Goal: Task Accomplishment & Management: Complete application form

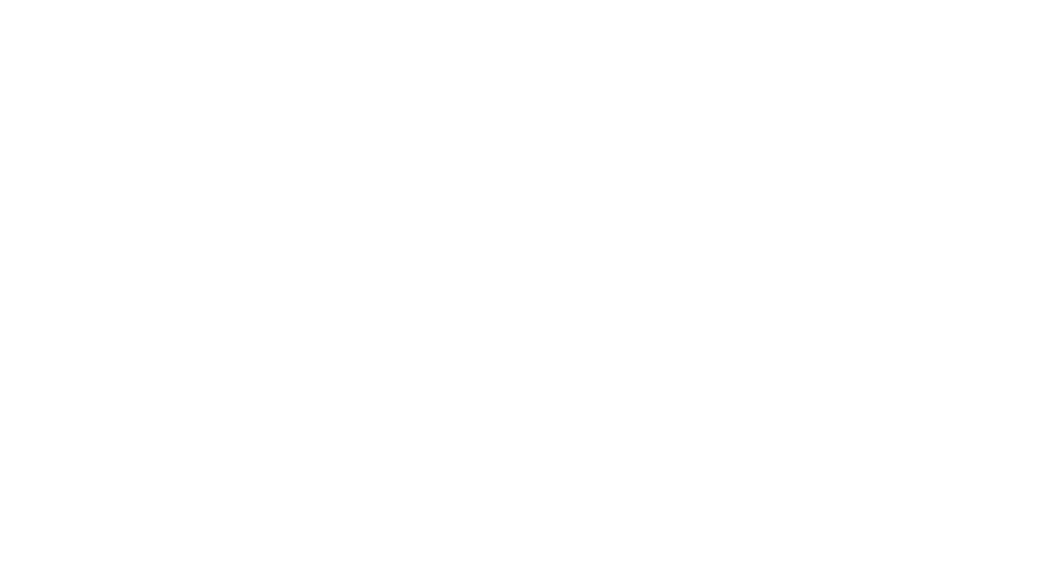
select select "*"
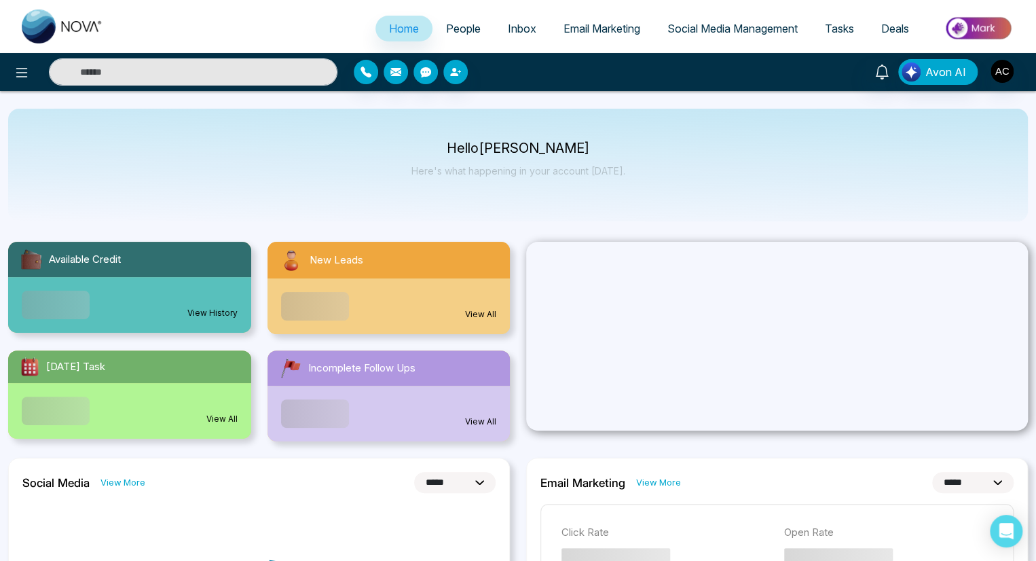
click at [454, 29] on span "People" at bounding box center [463, 29] width 35 height 14
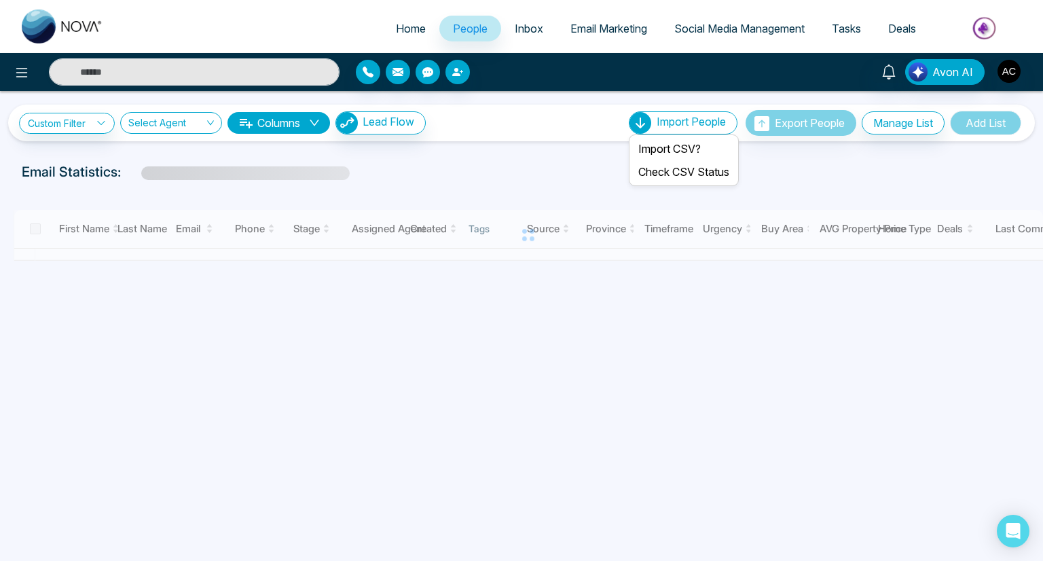
click at [685, 122] on span "Import People" at bounding box center [691, 122] width 69 height 14
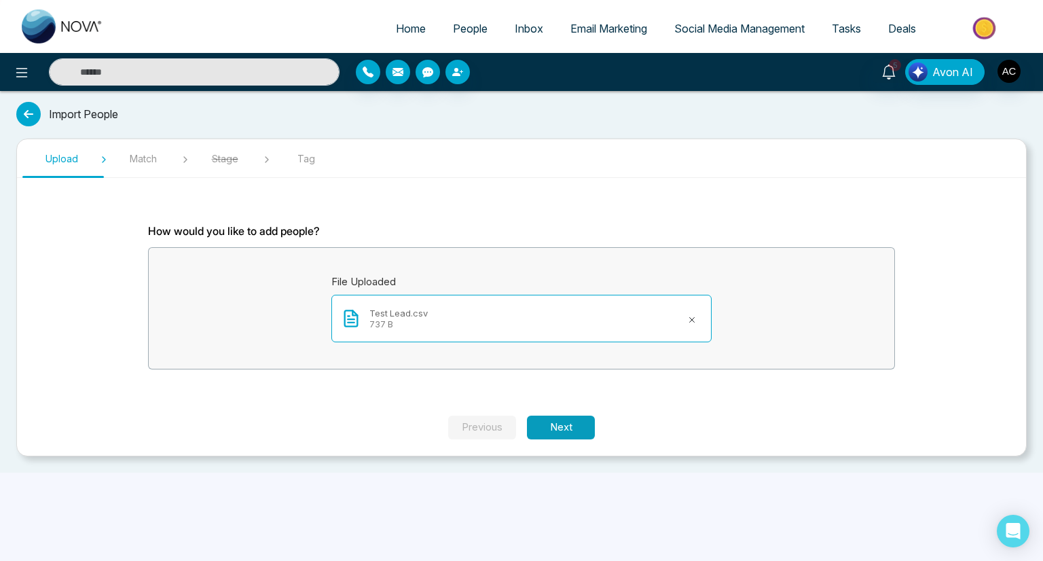
click at [561, 426] on button "Next" at bounding box center [561, 428] width 68 height 24
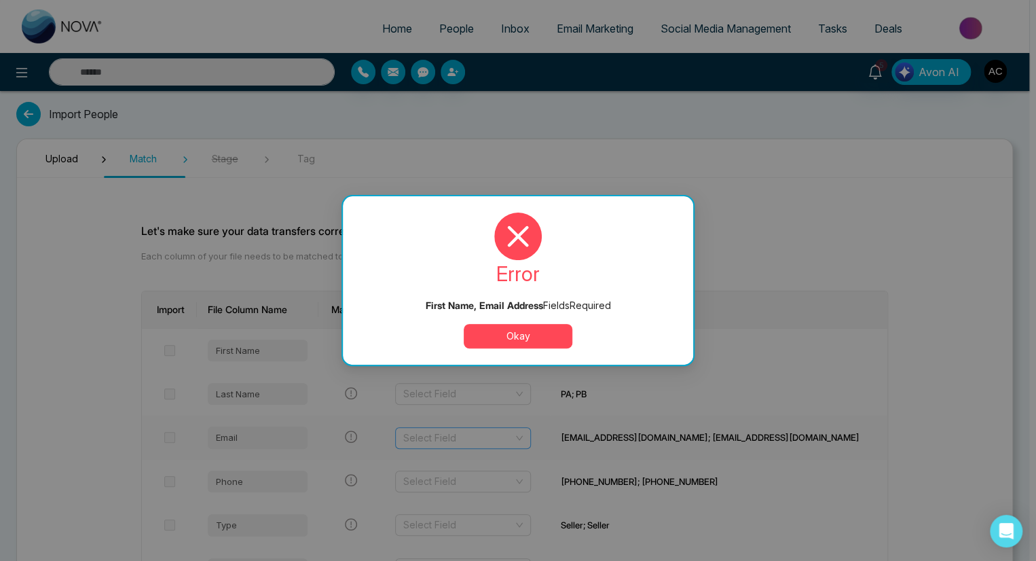
click at [498, 437] on input "search" at bounding box center [458, 438] width 110 height 20
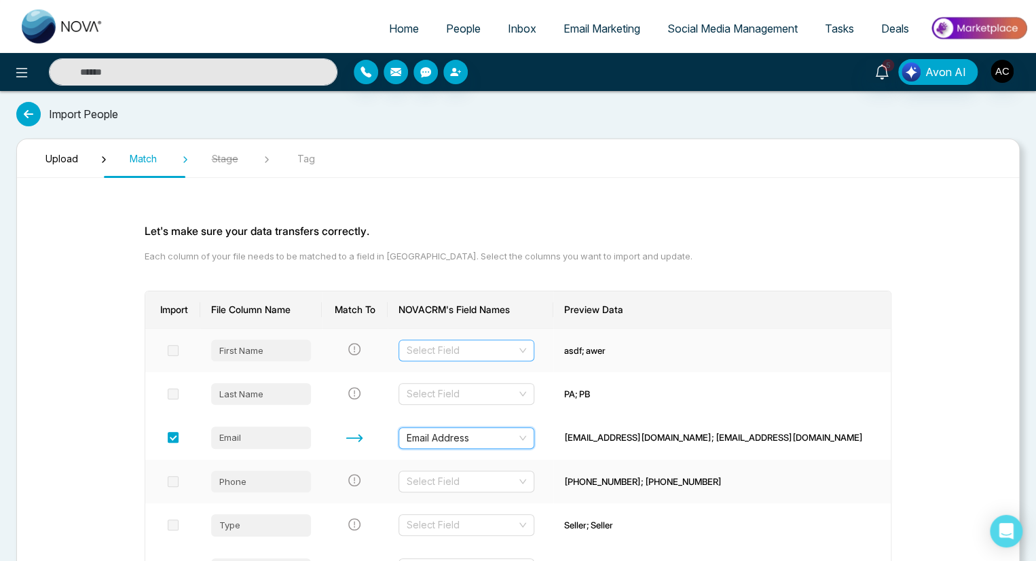
click at [494, 349] on input "search" at bounding box center [462, 350] width 110 height 20
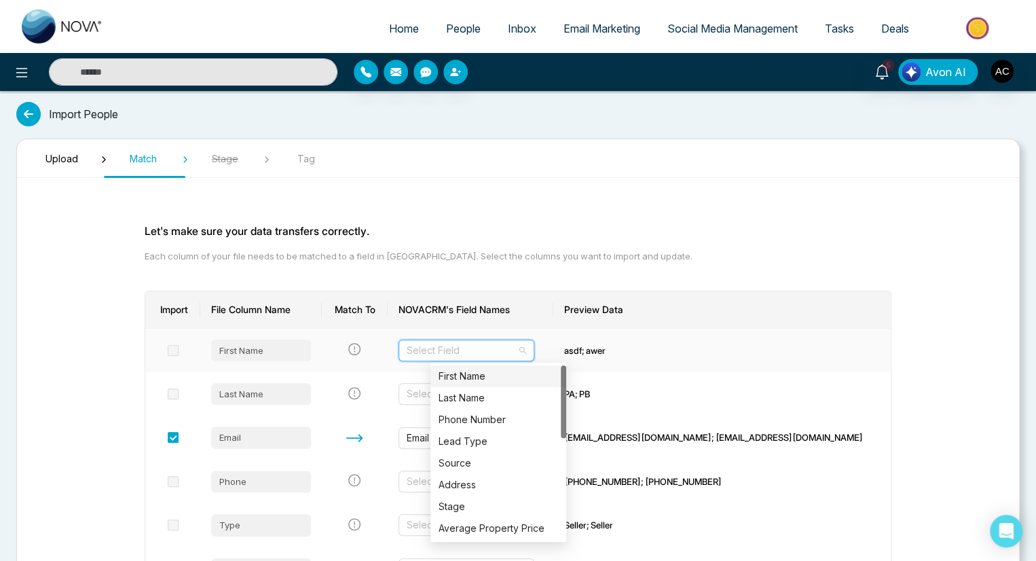
click at [498, 376] on div "First Name" at bounding box center [498, 376] width 119 height 15
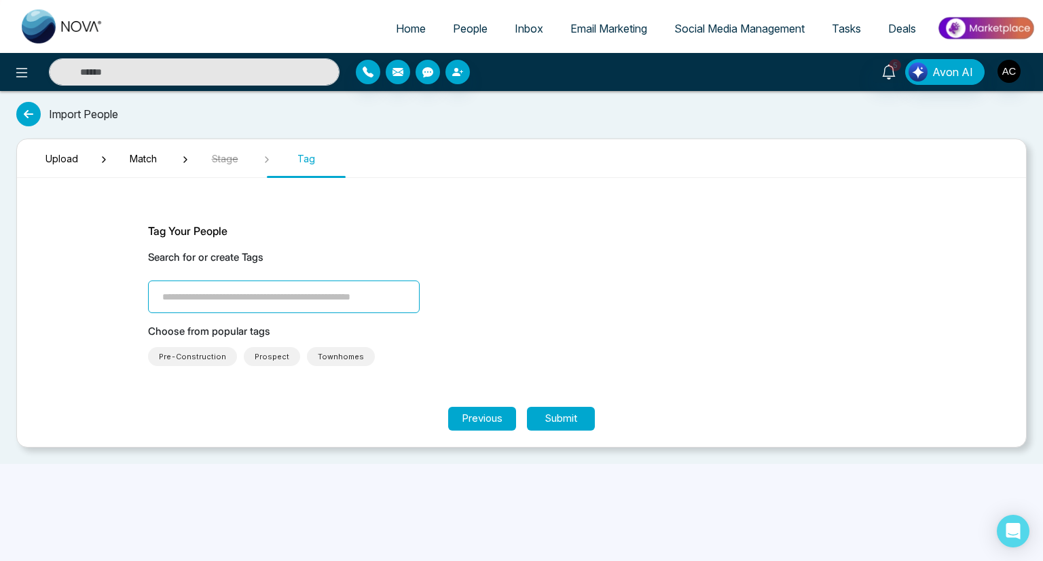
click at [331, 356] on span "Townhomes" at bounding box center [341, 357] width 46 height 14
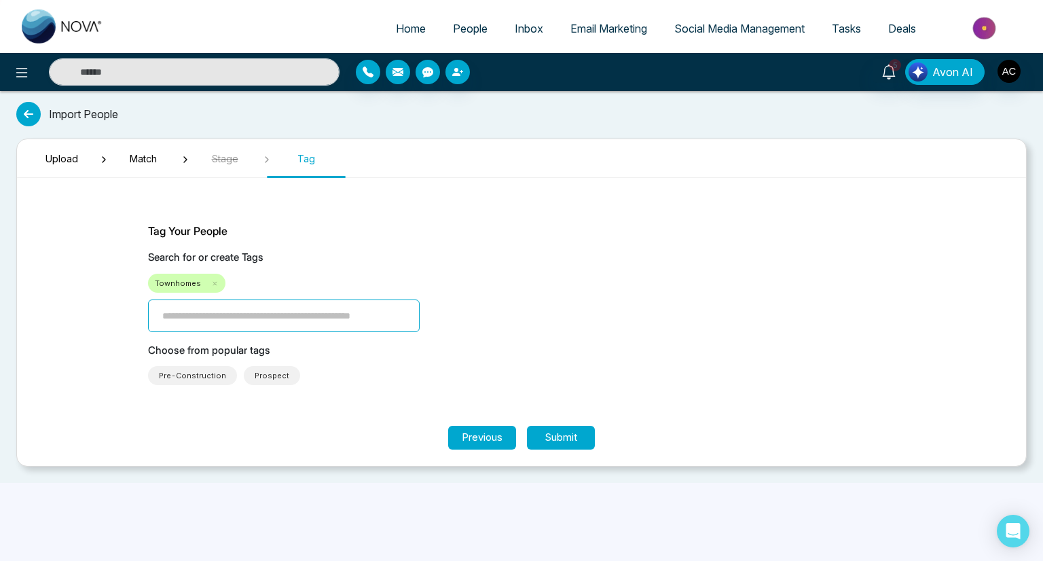
type input "****"
click at [561, 437] on button "Submit" at bounding box center [561, 438] width 68 height 24
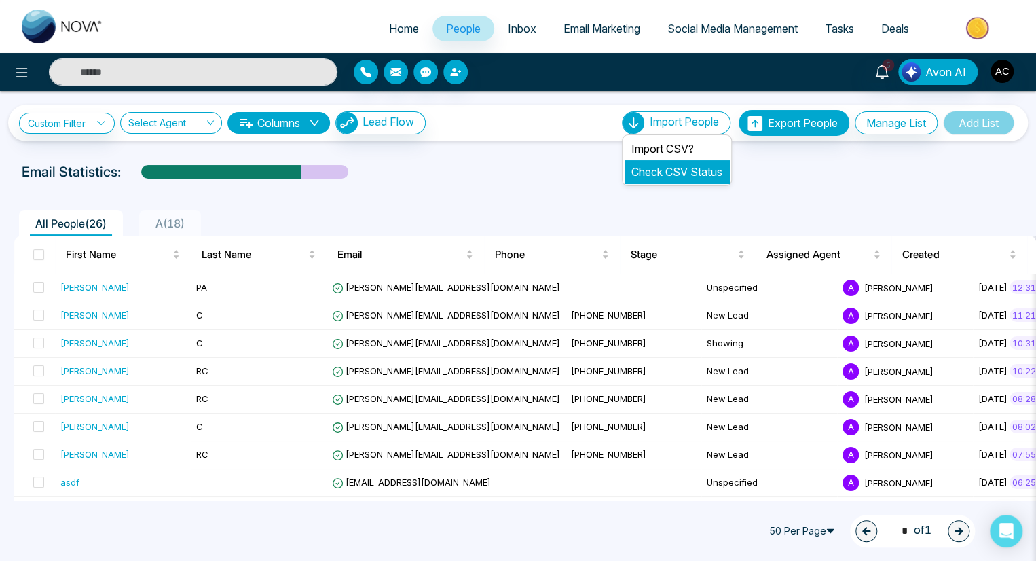
click at [671, 171] on link "Check CSV Status" at bounding box center [676, 172] width 91 height 14
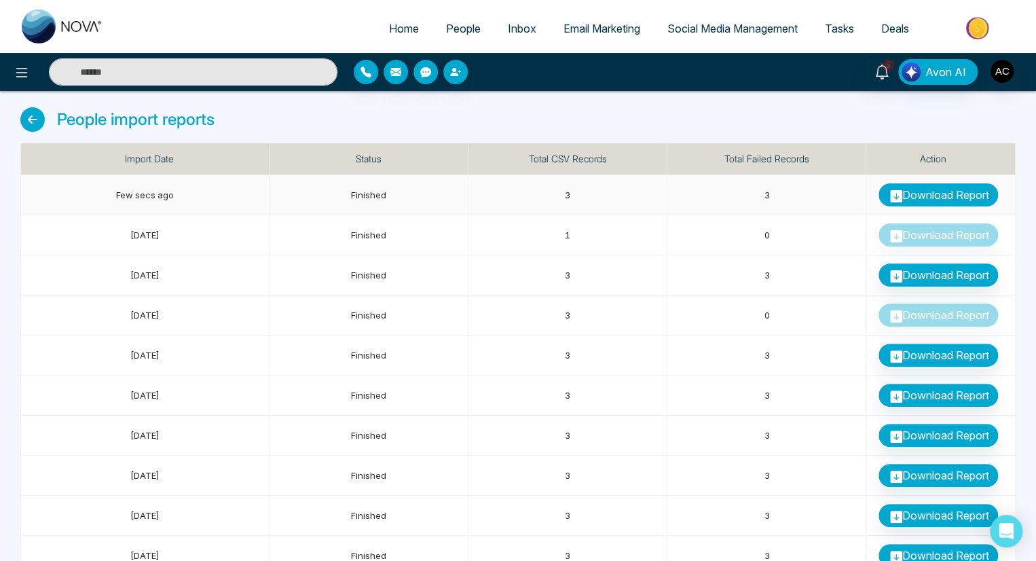
click at [938, 194] on link "Download Report" at bounding box center [938, 194] width 119 height 23
